Goal: Task Accomplishment & Management: Manage account settings

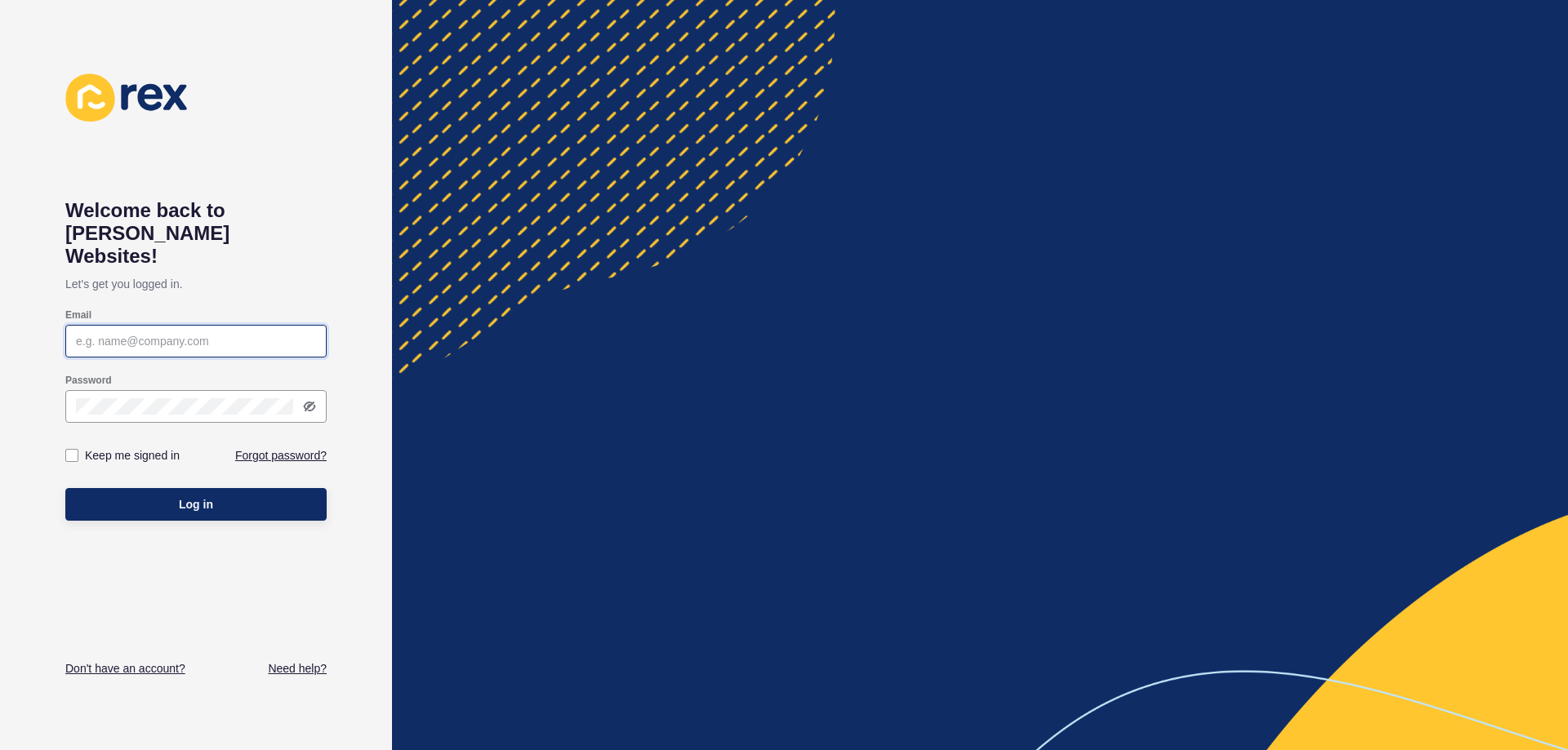
click at [254, 333] on input "Email" at bounding box center [196, 341] width 240 height 16
click at [253, 448] on link "Forgot password?" at bounding box center [281, 456] width 91 height 16
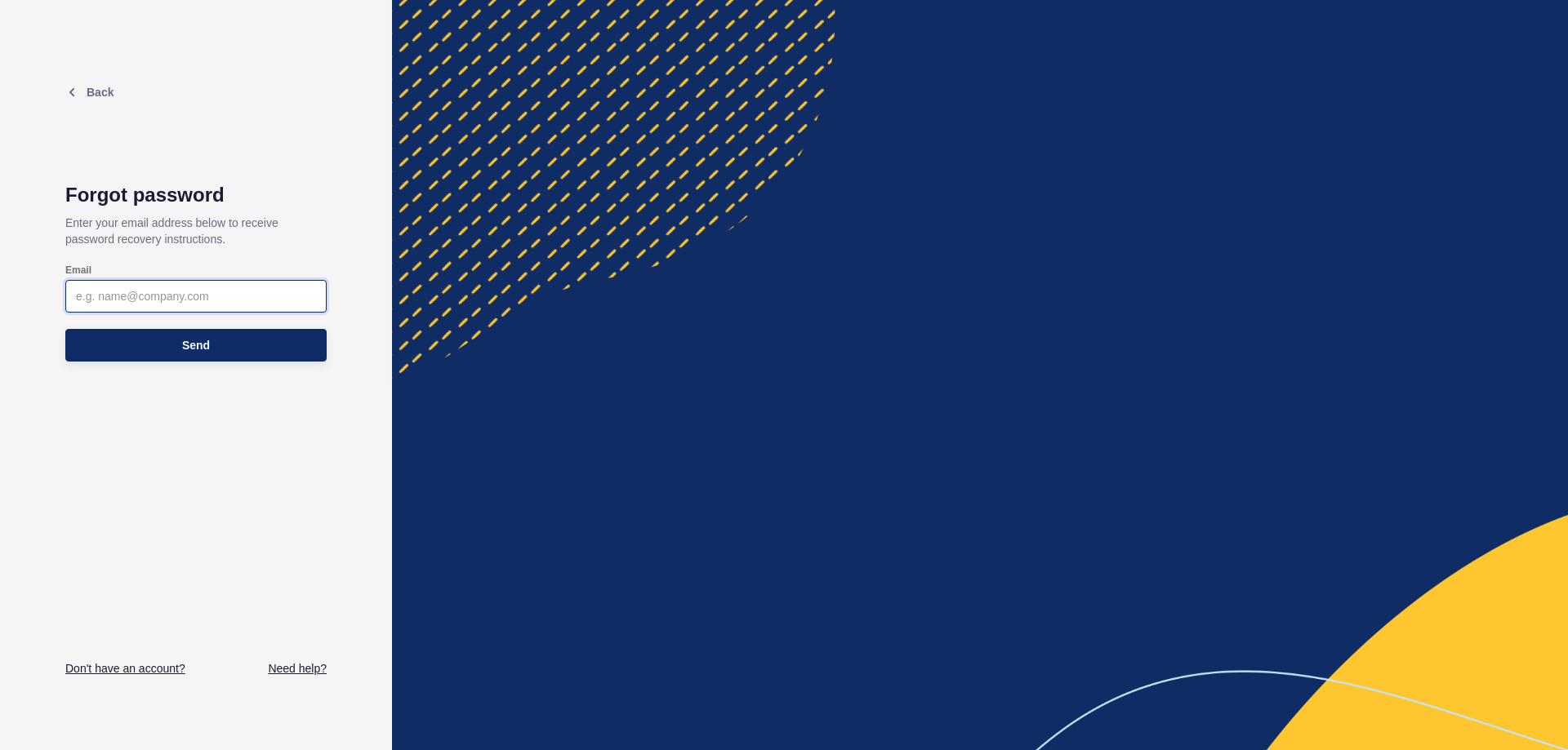
click at [178, 297] on input "Email" at bounding box center [196, 296] width 240 height 16
type input "[PERSON_NAME][EMAIL_ADDRESS][DOMAIN_NAME]"
click at [335, 192] on div "Back Forgot password Enter your email address below to receive password recover…" at bounding box center [196, 375] width 392 height 750
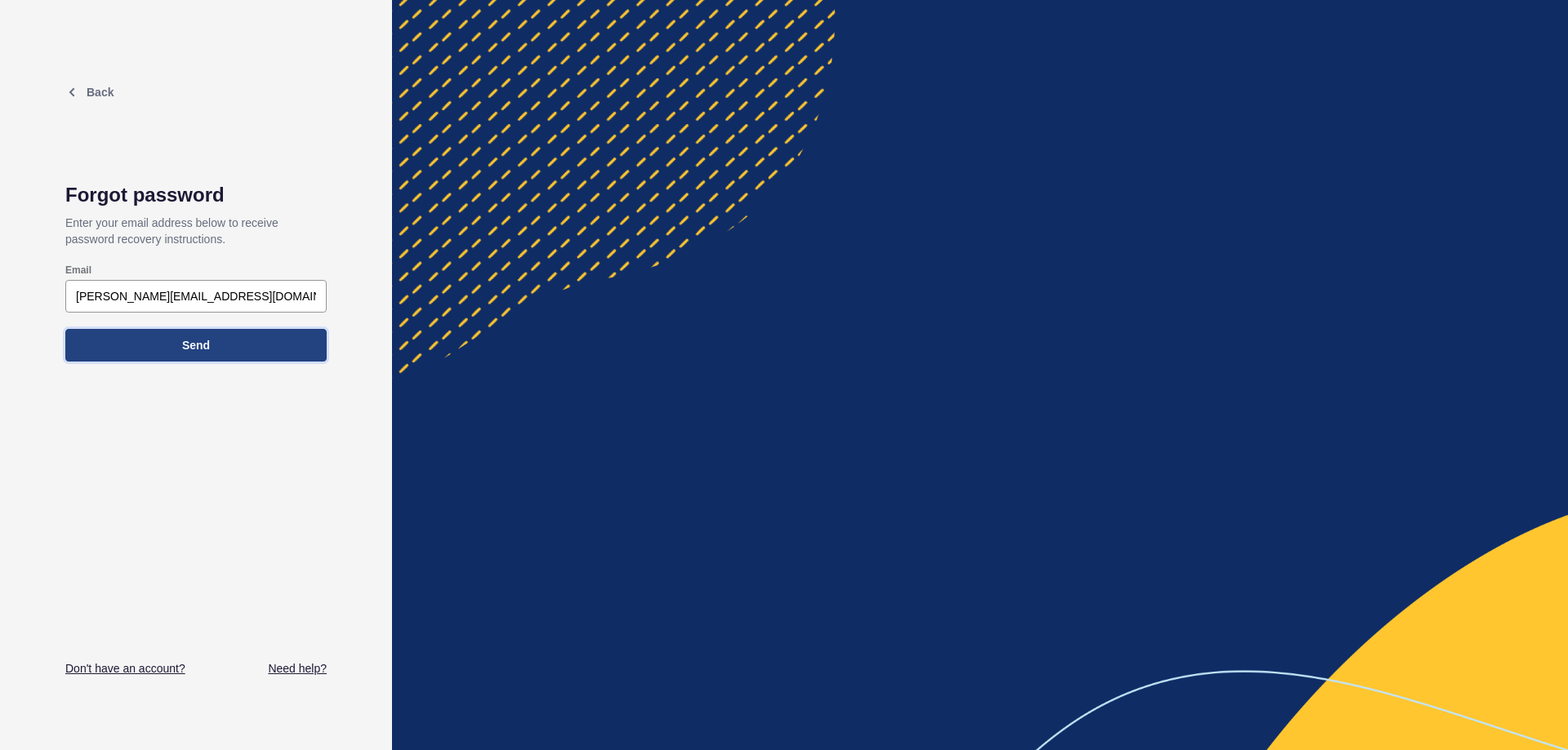
click at [260, 339] on button "Send" at bounding box center [195, 346] width 261 height 32
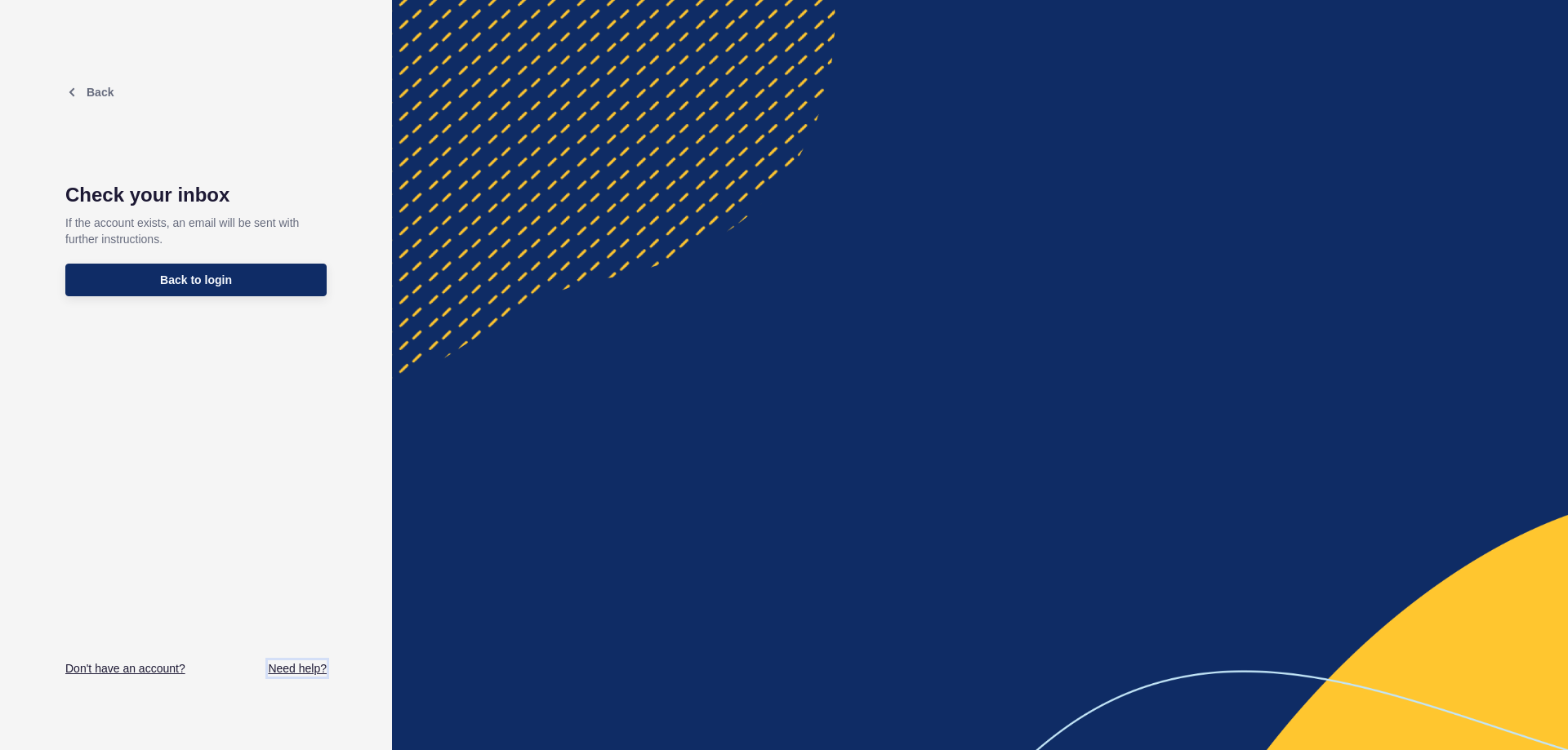
click at [295, 669] on link "Need help?" at bounding box center [297, 669] width 59 height 16
